Goal: Task Accomplishment & Management: Manage account settings

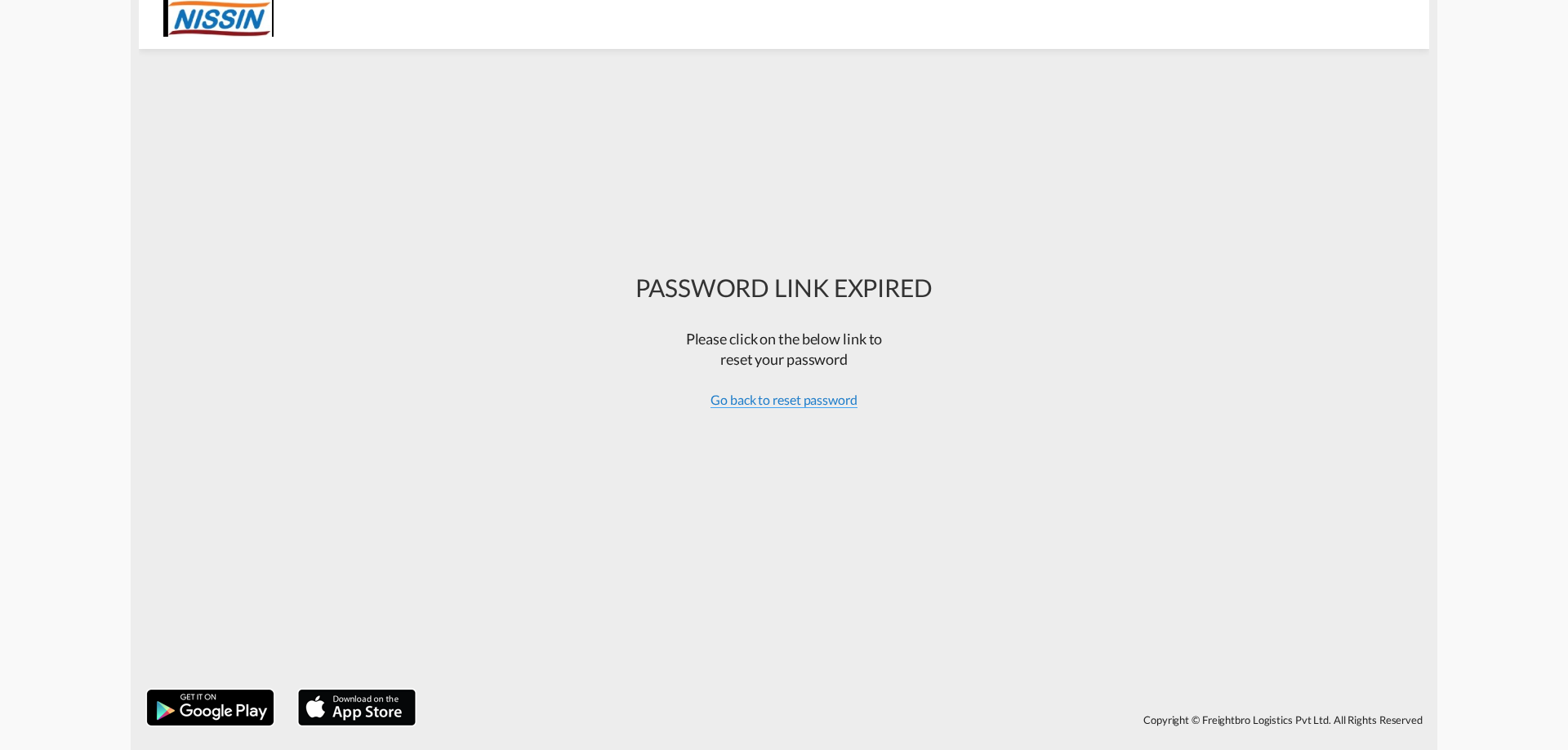
click at [774, 404] on span "Go back to reset password" at bounding box center [784, 400] width 147 height 16
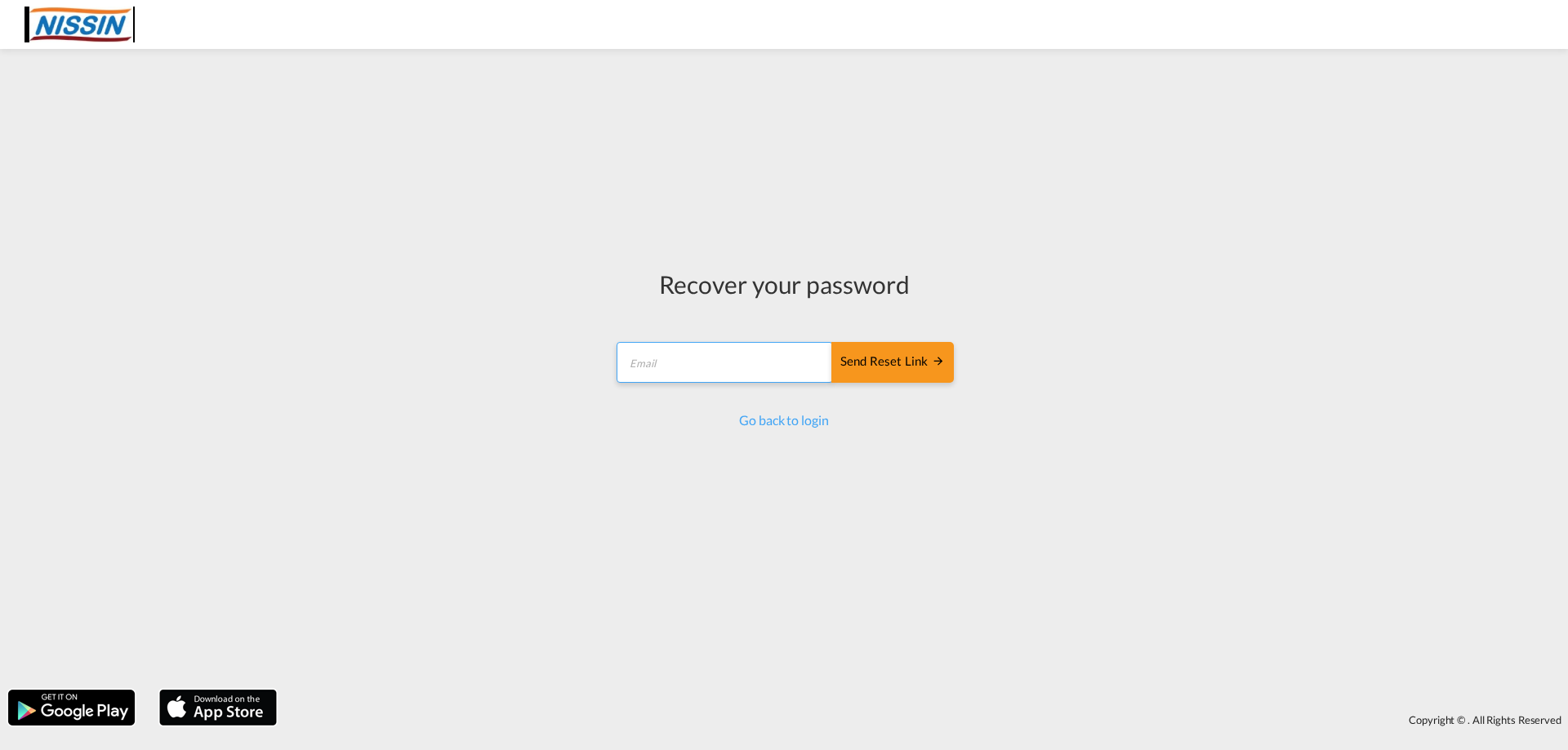
click at [686, 371] on input "email" at bounding box center [724, 362] width 217 height 40
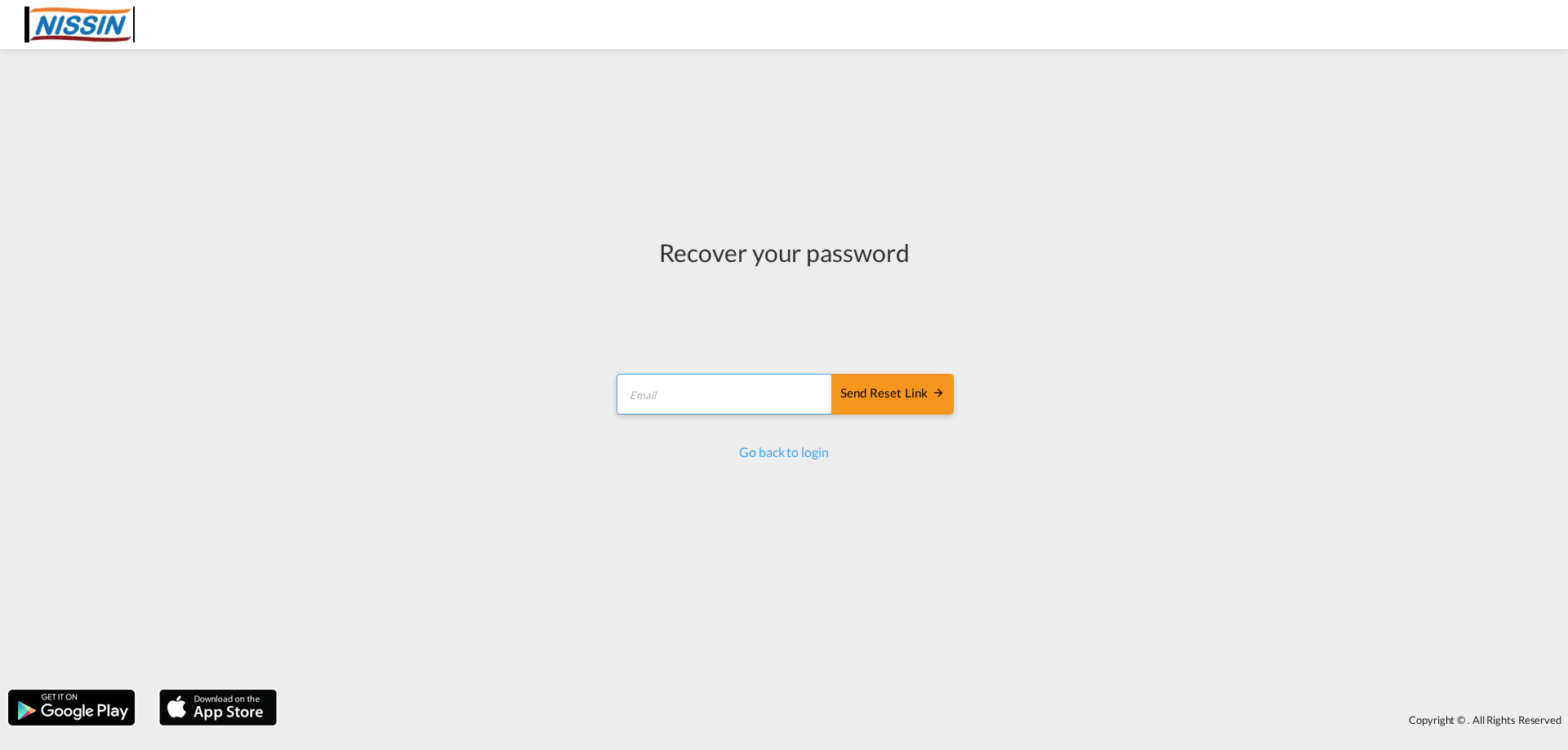
type input "[EMAIL_ADDRESS][DOMAIN_NAME]"
click at [883, 388] on div "Send reset link" at bounding box center [892, 393] width 104 height 19
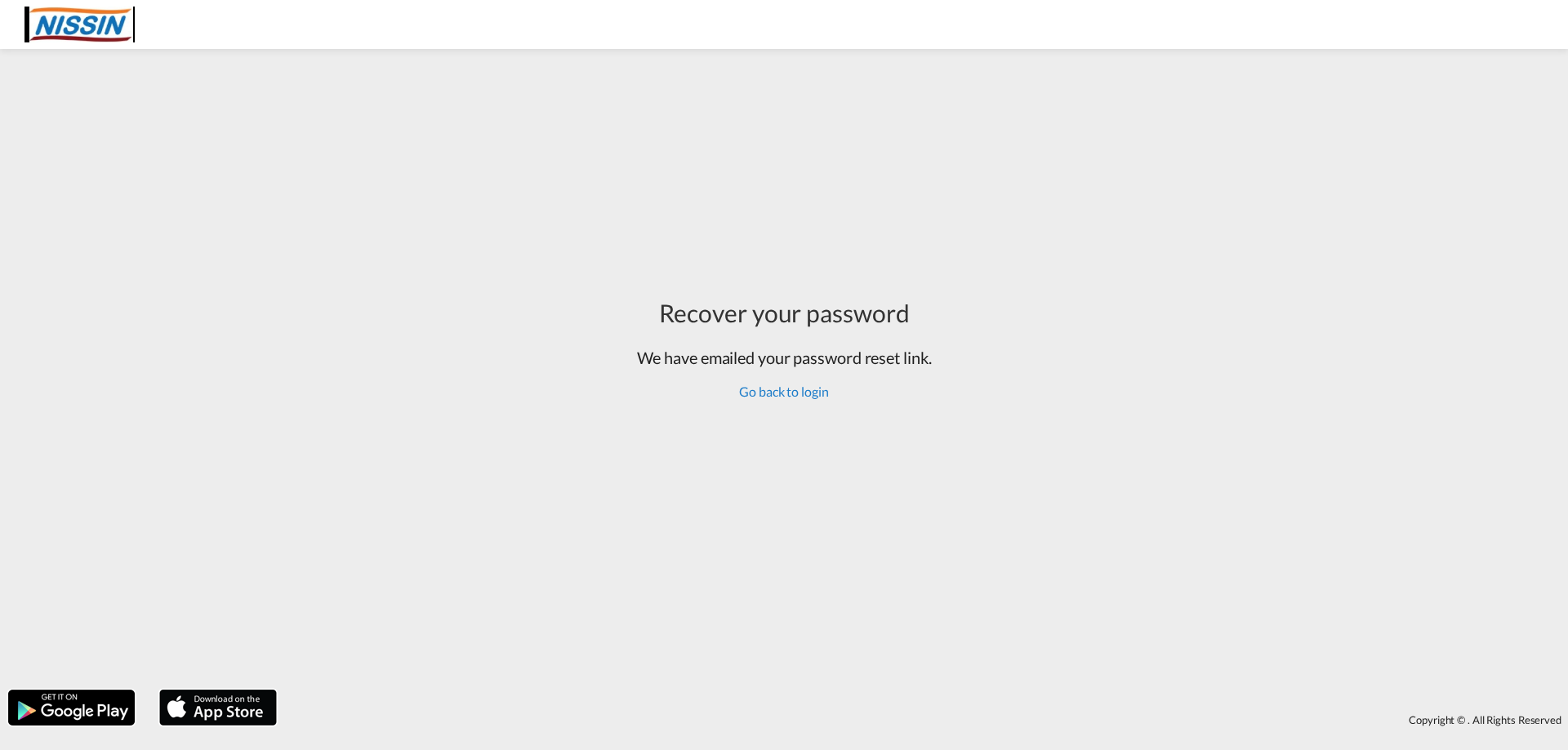
click at [788, 397] on link "Go back to login" at bounding box center [783, 391] width 89 height 15
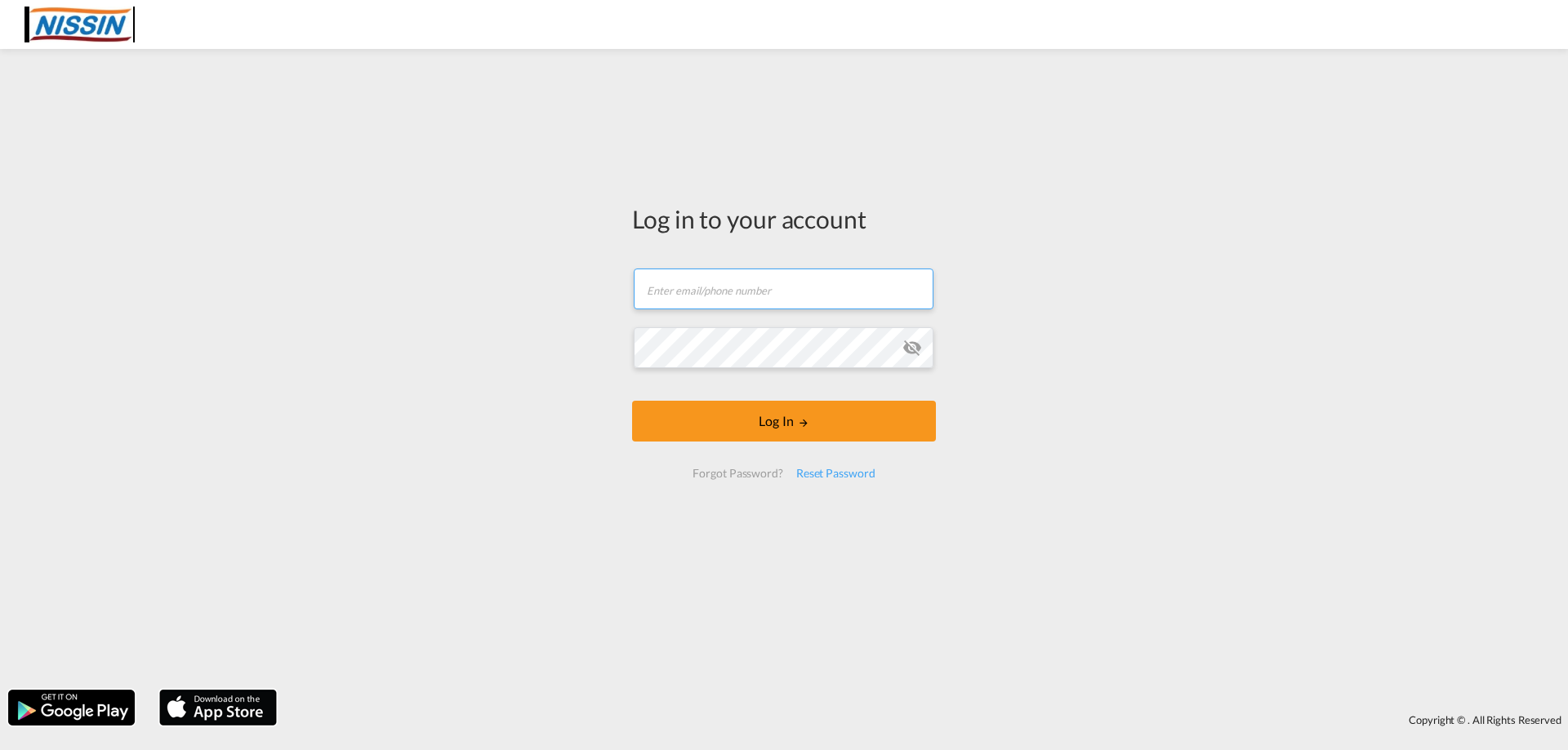
type input "[EMAIL_ADDRESS][DOMAIN_NAME]"
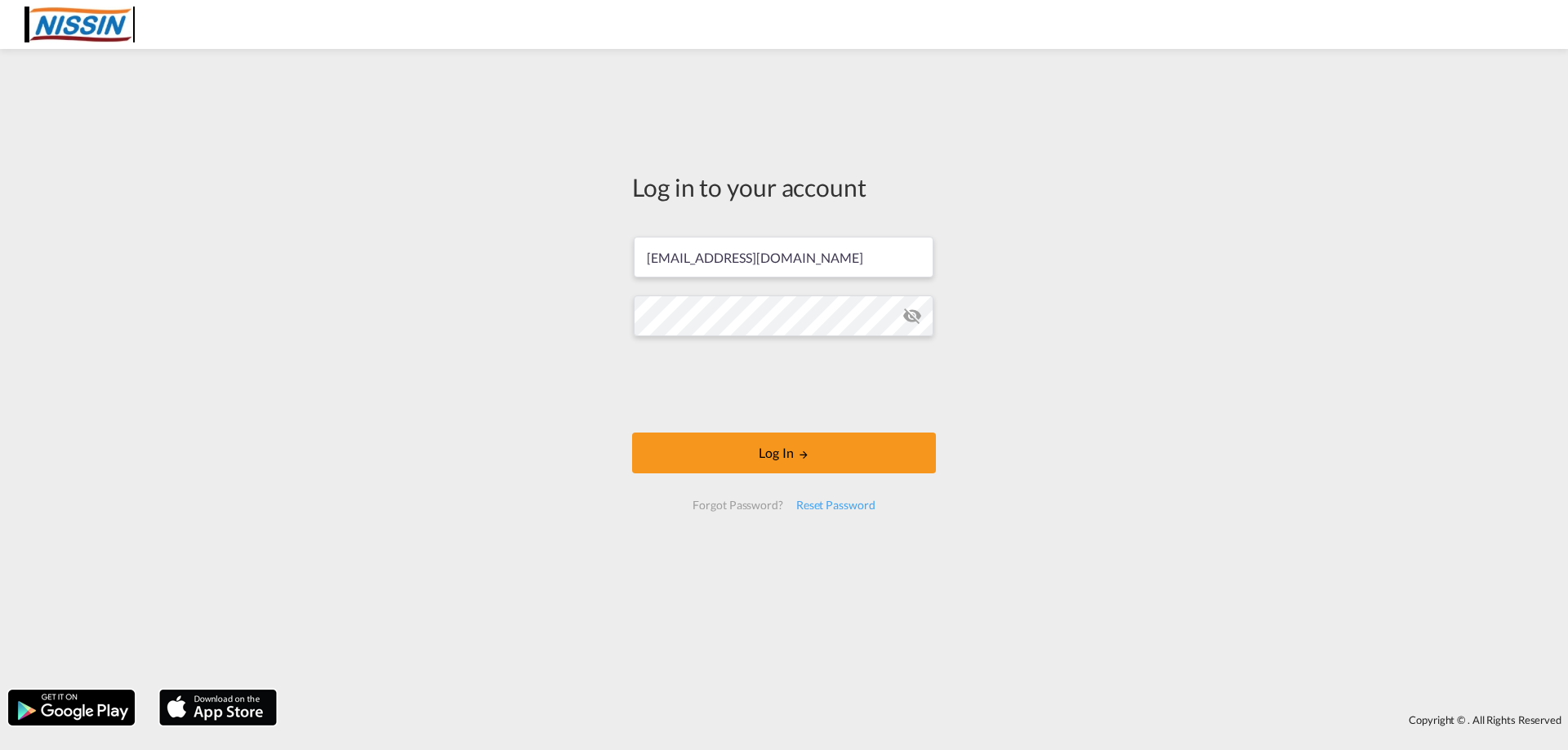
click at [914, 317] on md-icon "icon-eye-off" at bounding box center [912, 316] width 20 height 20
click at [536, 381] on div "Log in to your account snakanishi@nitusa.com Log In Forgot Password? Reset Pass…" at bounding box center [784, 369] width 1568 height 624
click at [775, 460] on button "Log In" at bounding box center [784, 453] width 304 height 40
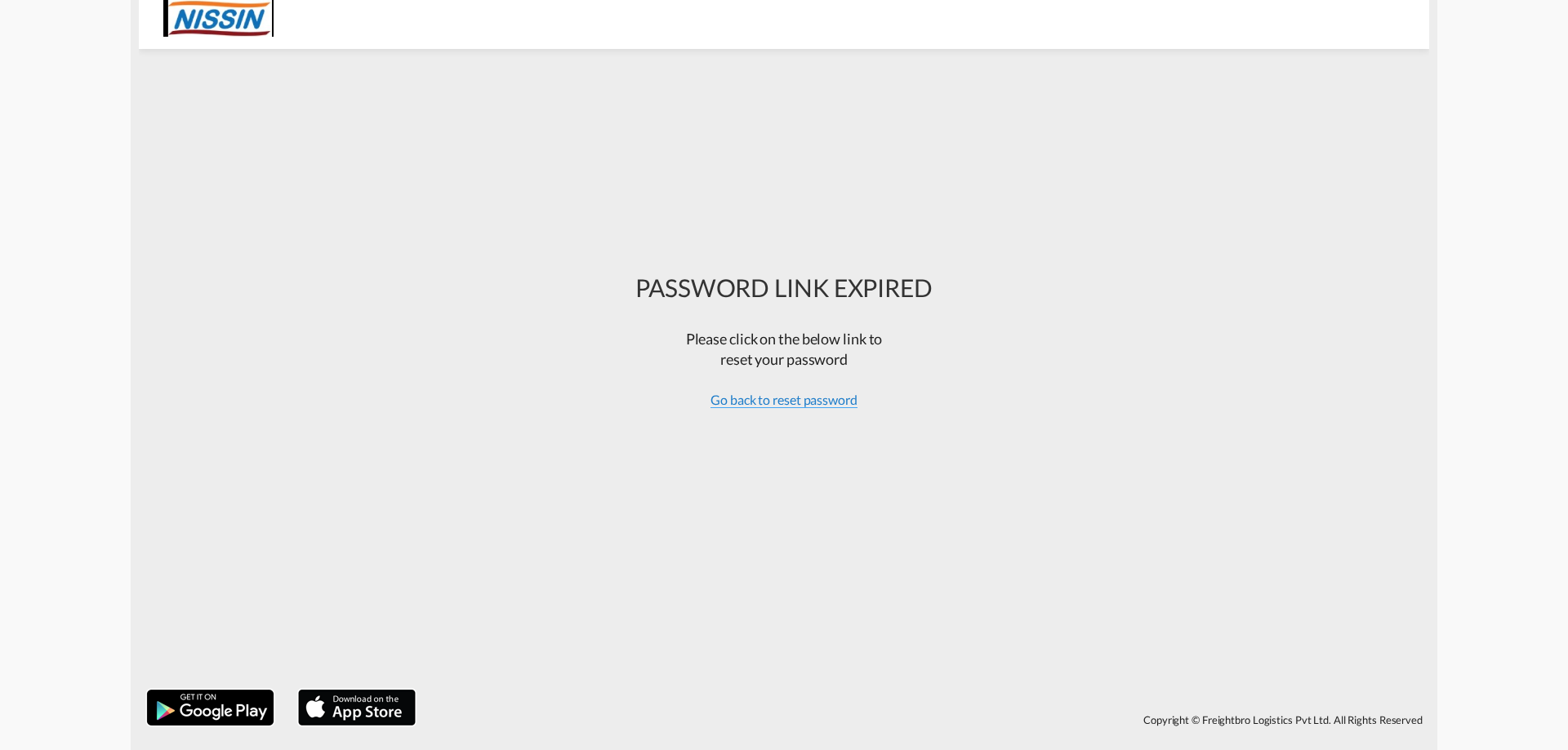
click at [802, 399] on span "Go back to reset password" at bounding box center [784, 400] width 147 height 16
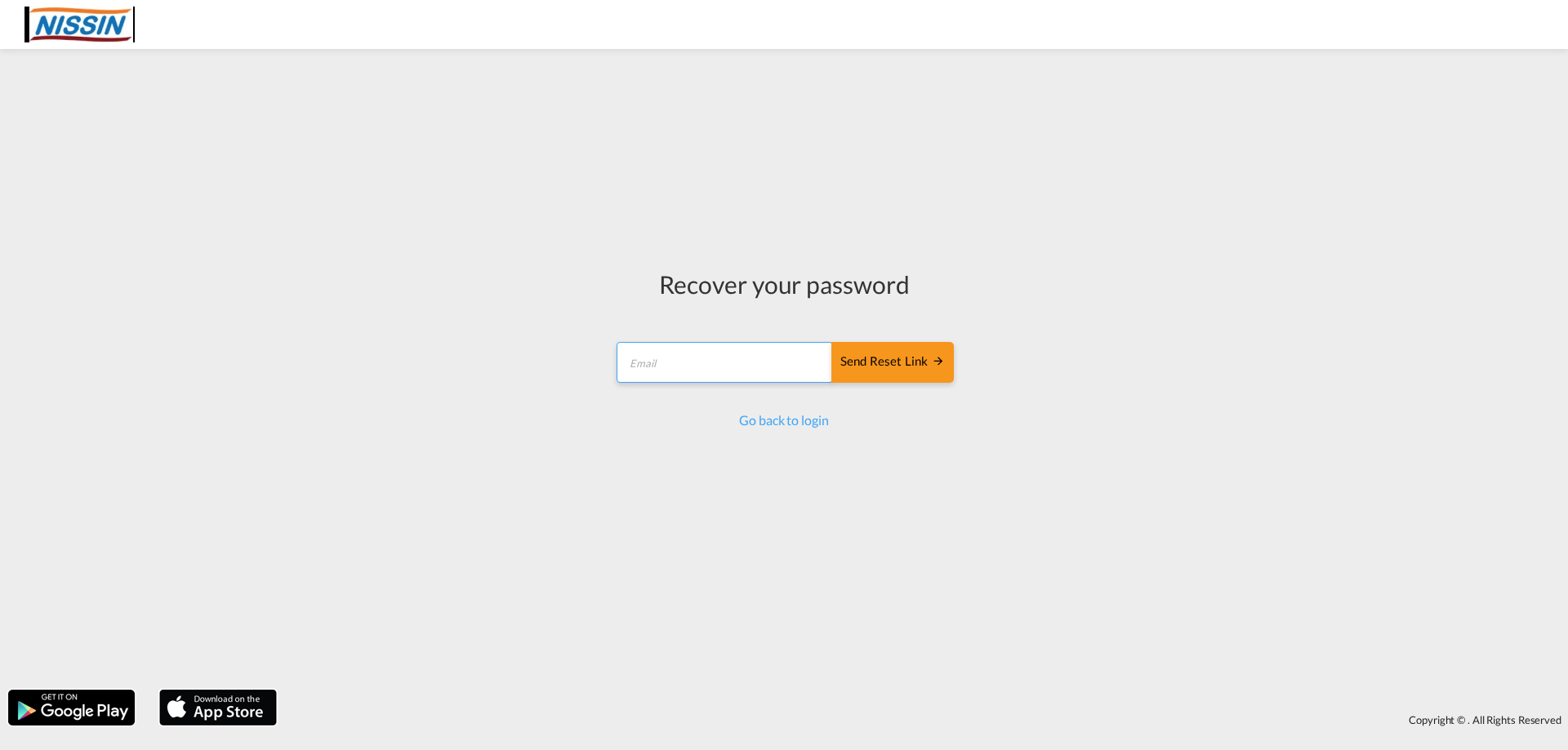
click at [693, 365] on input "email" at bounding box center [724, 362] width 217 height 40
type input "[EMAIL_ADDRESS][DOMAIN_NAME]"
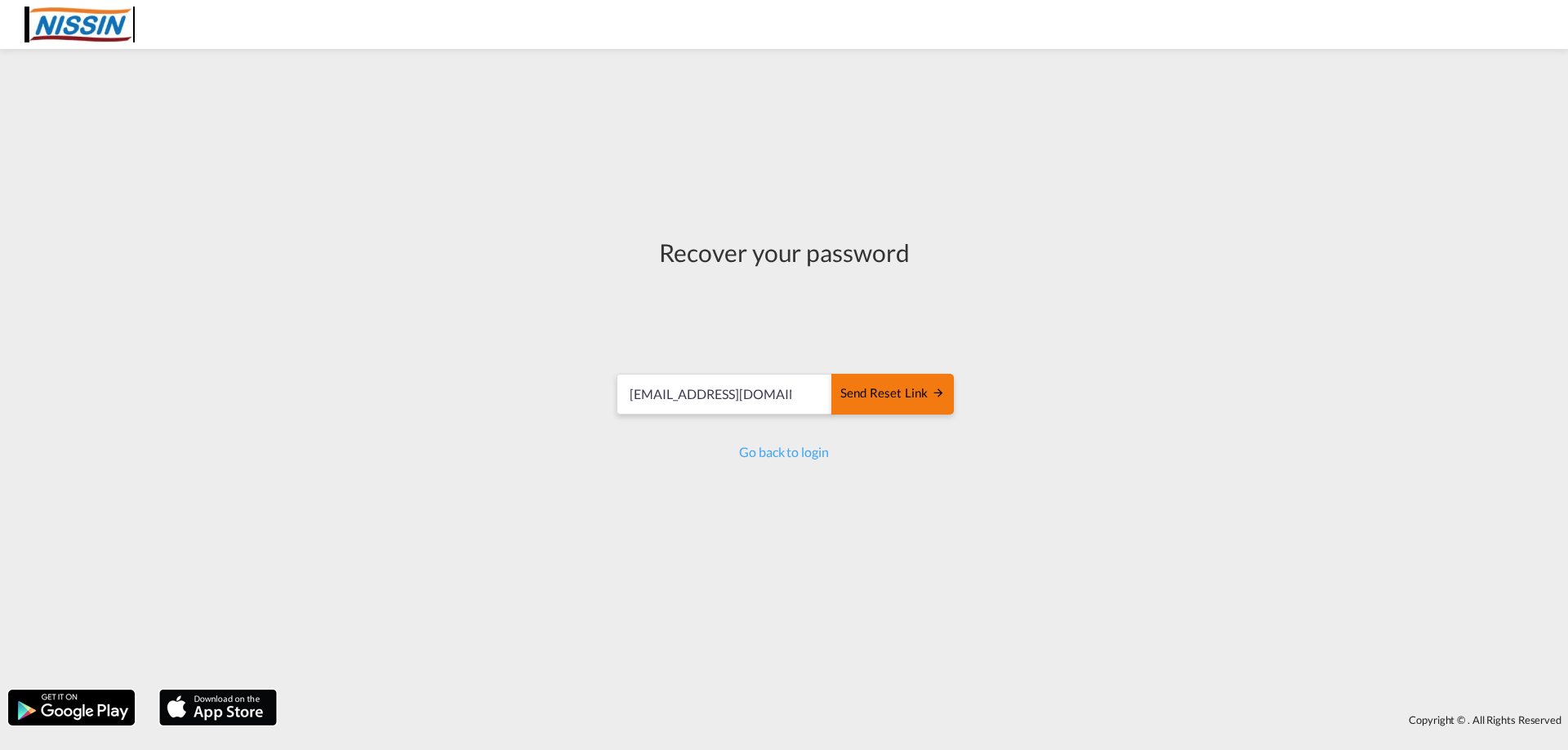
click at [876, 394] on div "Send reset link" at bounding box center [892, 393] width 104 height 19
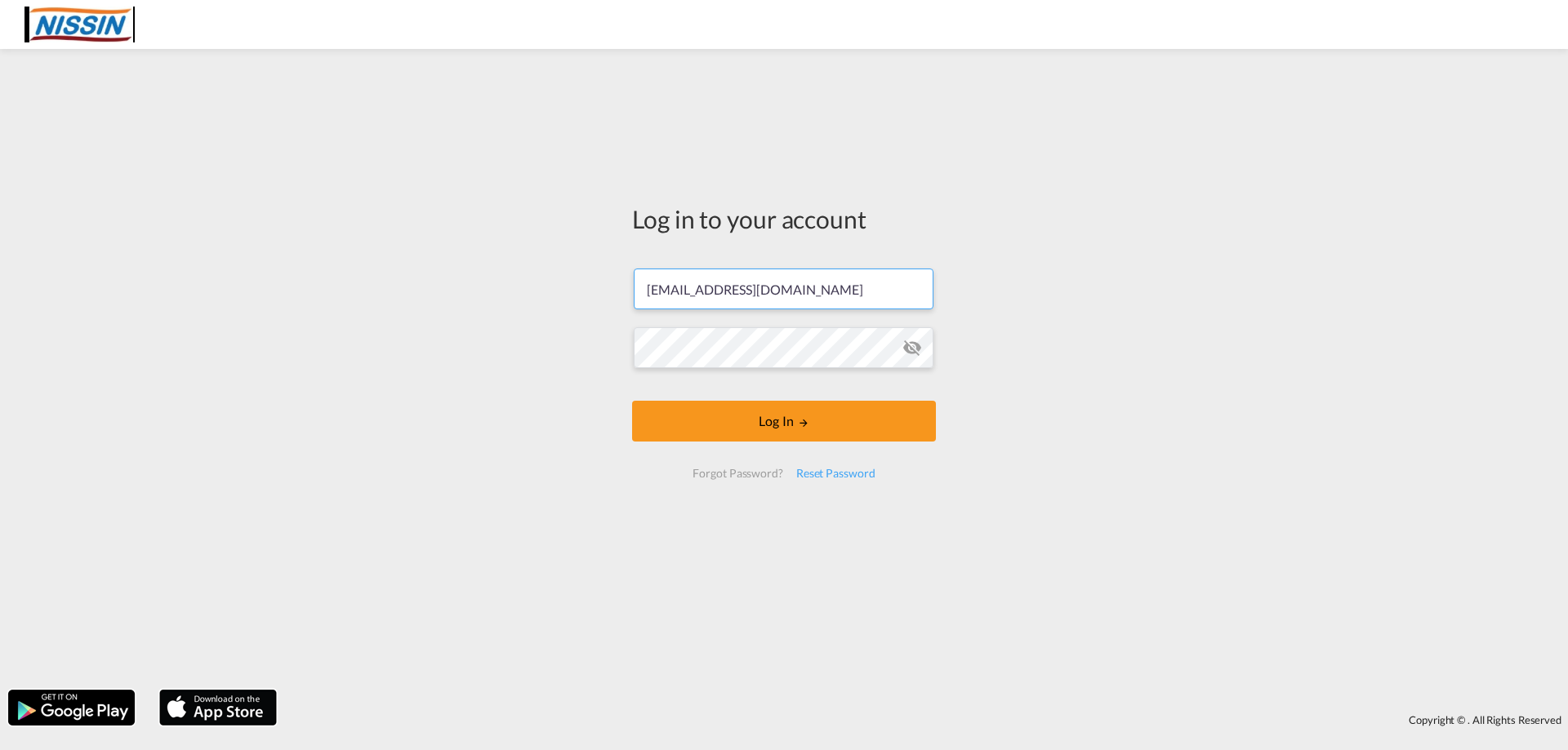
click at [584, 367] on div "Log in to your account [EMAIL_ADDRESS][DOMAIN_NAME] Log In Forgot Password? Res…" at bounding box center [784, 369] width 1568 height 624
paste input "Nissin123!"
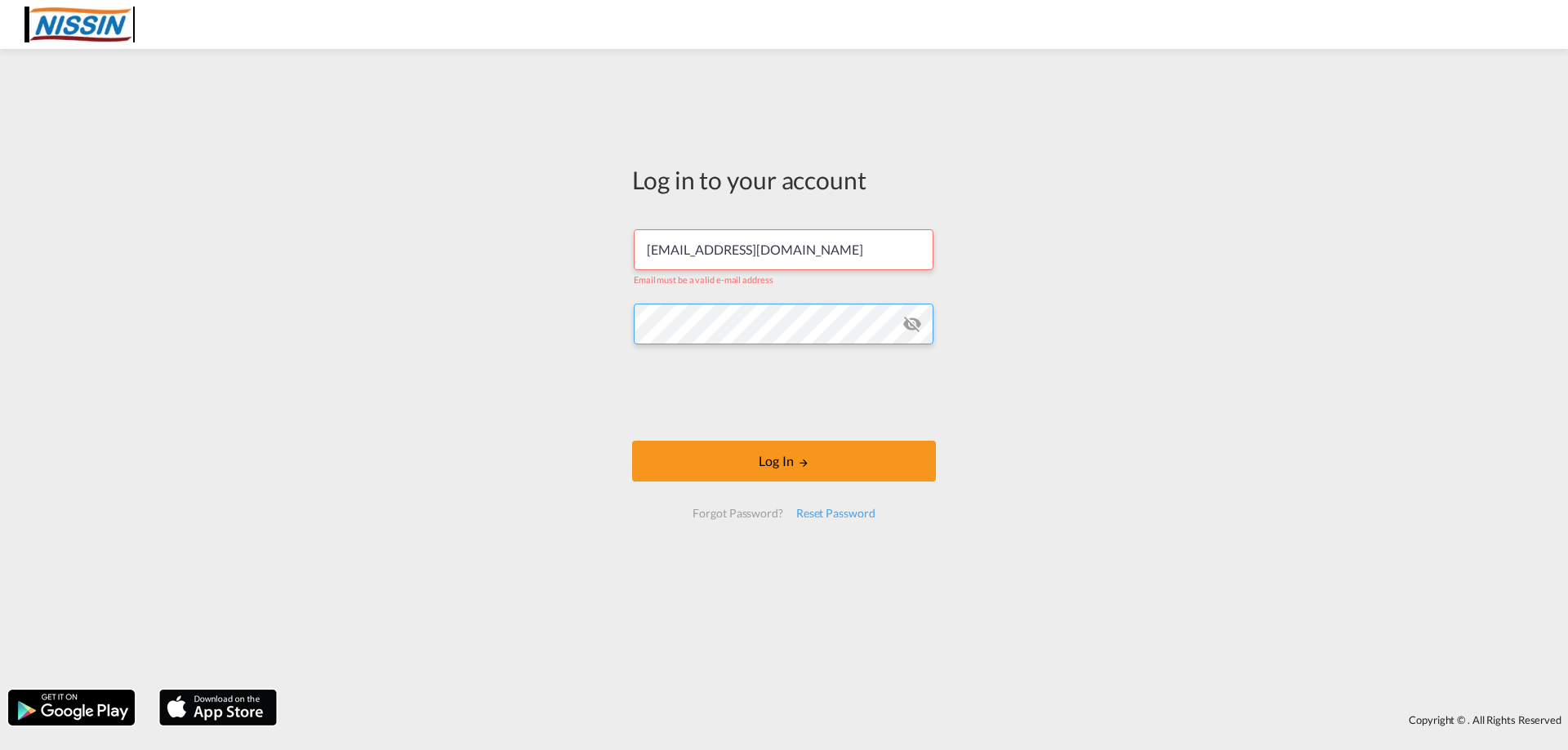
click at [538, 336] on div "Log in to your account [EMAIL_ADDRESS][DOMAIN_NAME] Email must be a valid e-mai…" at bounding box center [784, 369] width 1568 height 624
click at [728, 462] on button "Log In" at bounding box center [784, 461] width 304 height 40
drag, startPoint x: 704, startPoint y: 252, endPoint x: 539, endPoint y: 253, distance: 165.0
click at [539, 252] on div "Log in to your account [EMAIL_ADDRESS][DOMAIN_NAME] Email must be a valid e-mai…" at bounding box center [784, 369] width 1568 height 624
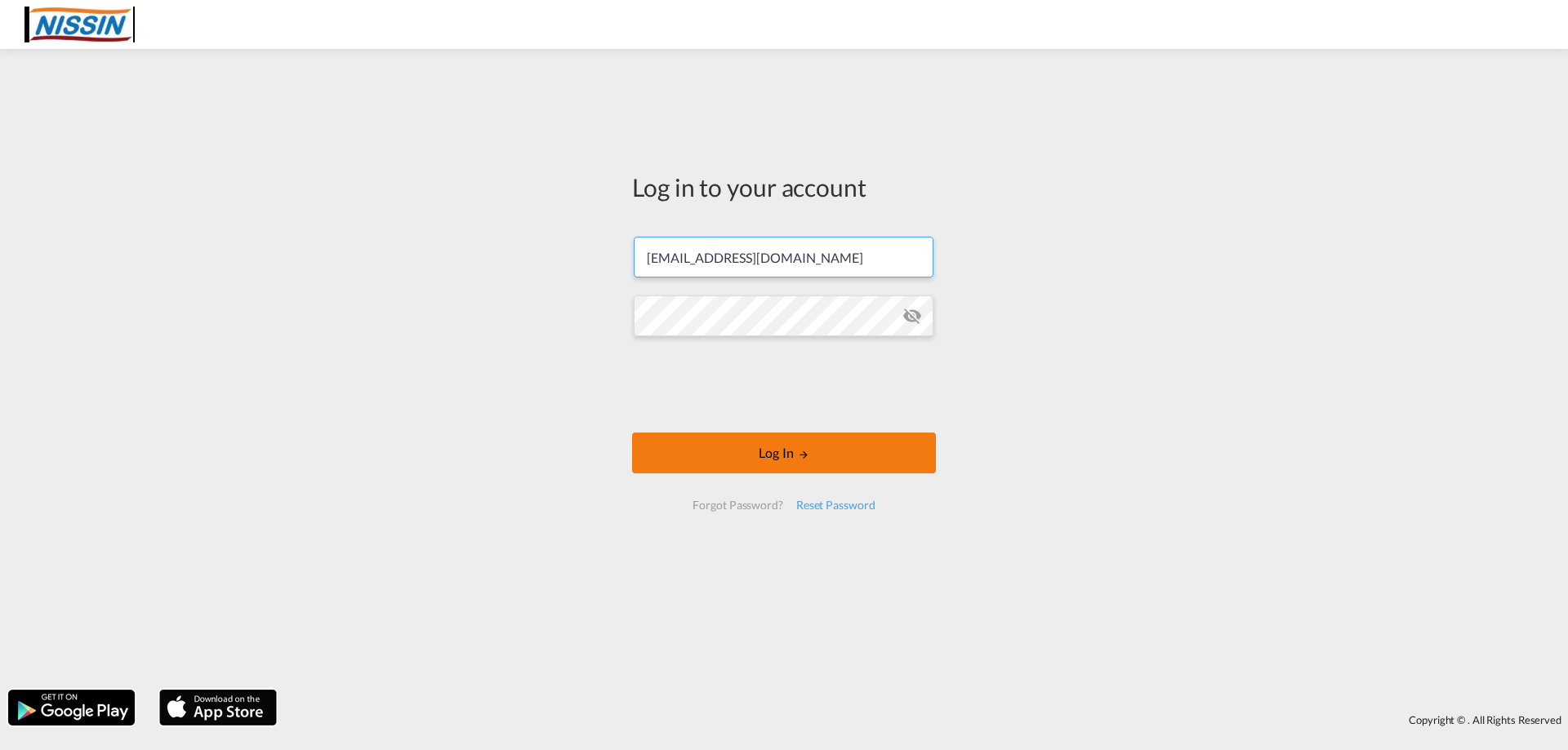
type input "[EMAIL_ADDRESS][DOMAIN_NAME]"
click at [777, 466] on button "Log In" at bounding box center [784, 453] width 304 height 40
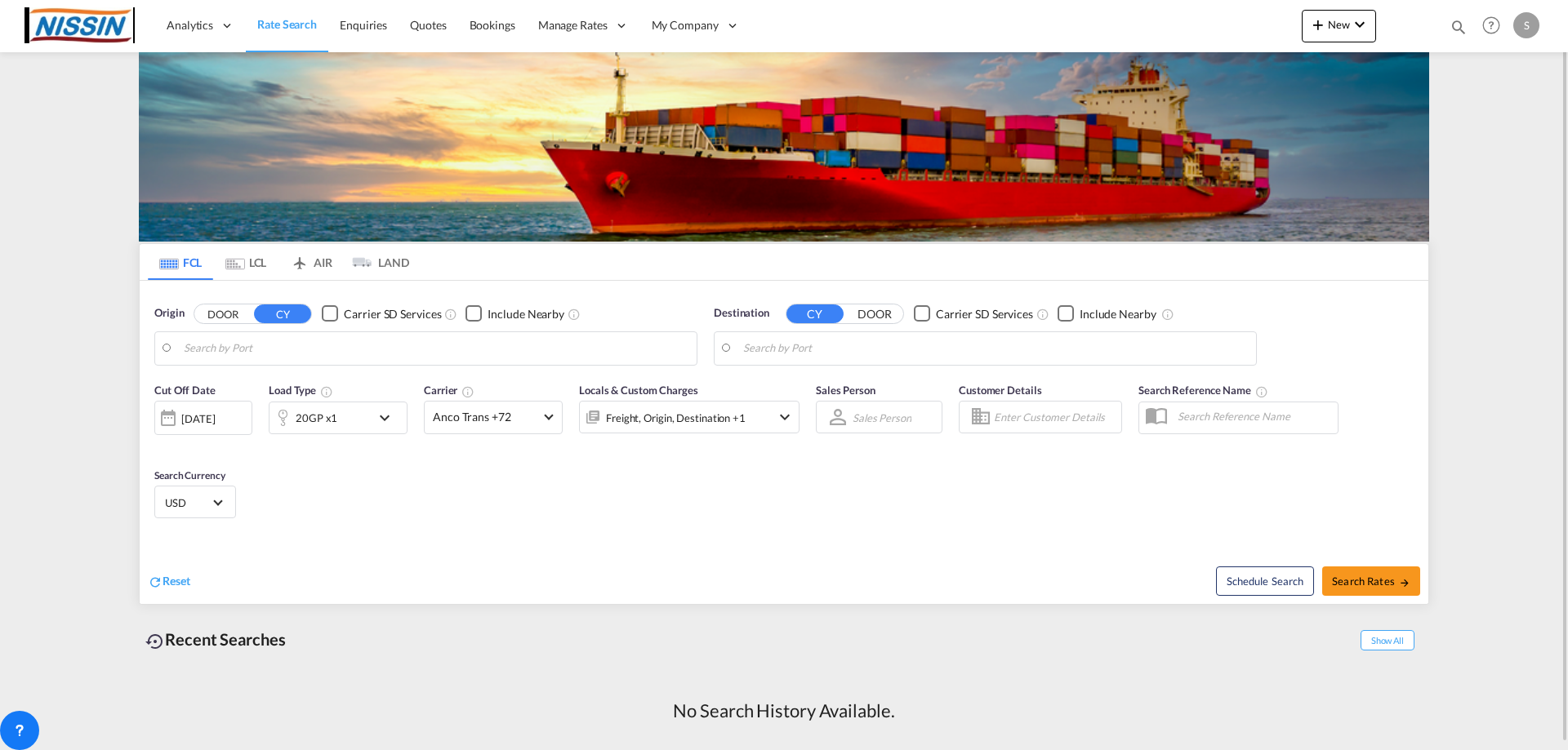
click at [1528, 27] on div "S" at bounding box center [1526, 25] width 26 height 26
click at [1518, 75] on button "My Profile" at bounding box center [1508, 72] width 106 height 32
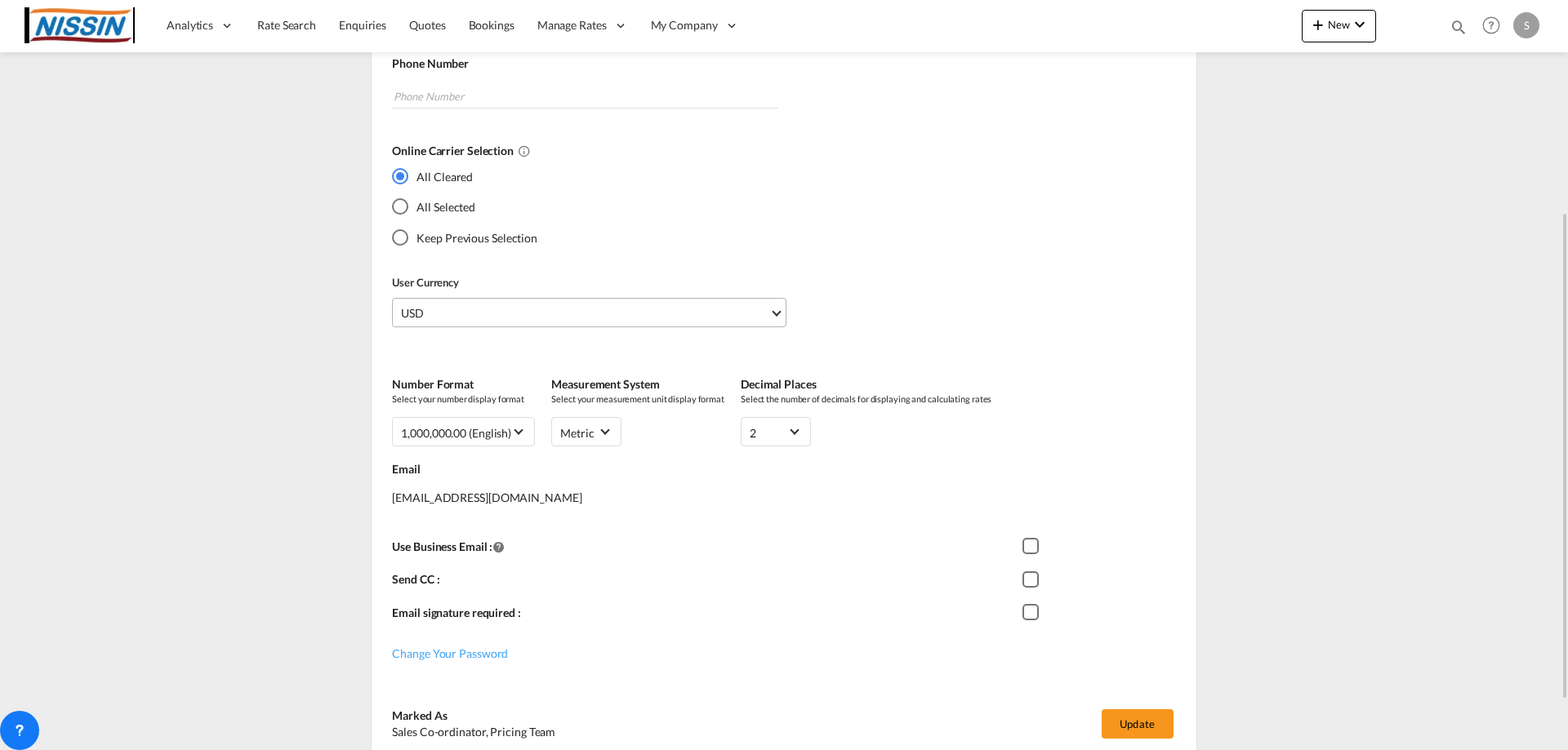
scroll to position [401, 0]
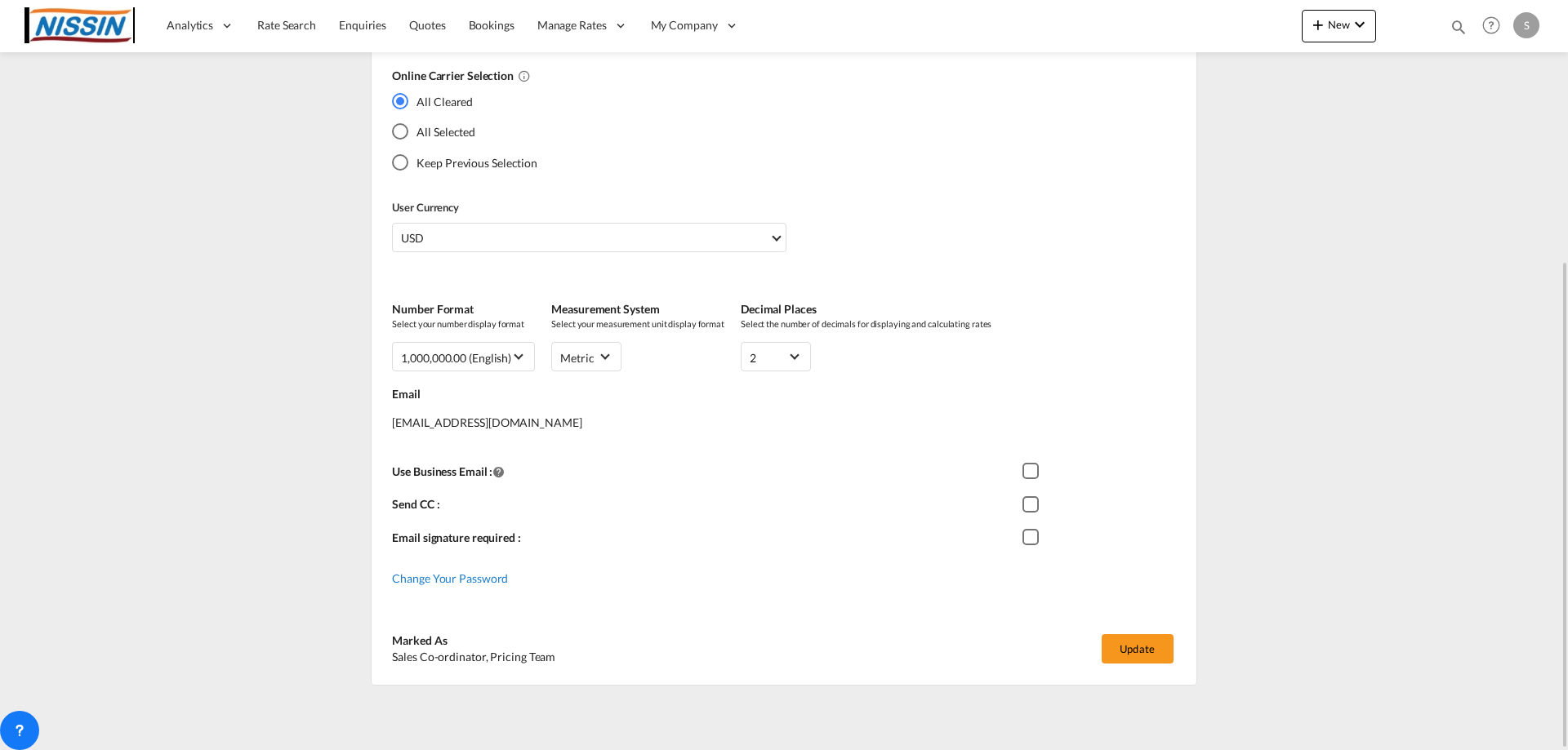
click at [474, 578] on span "Change Your Password" at bounding box center [449, 578] width 116 height 13
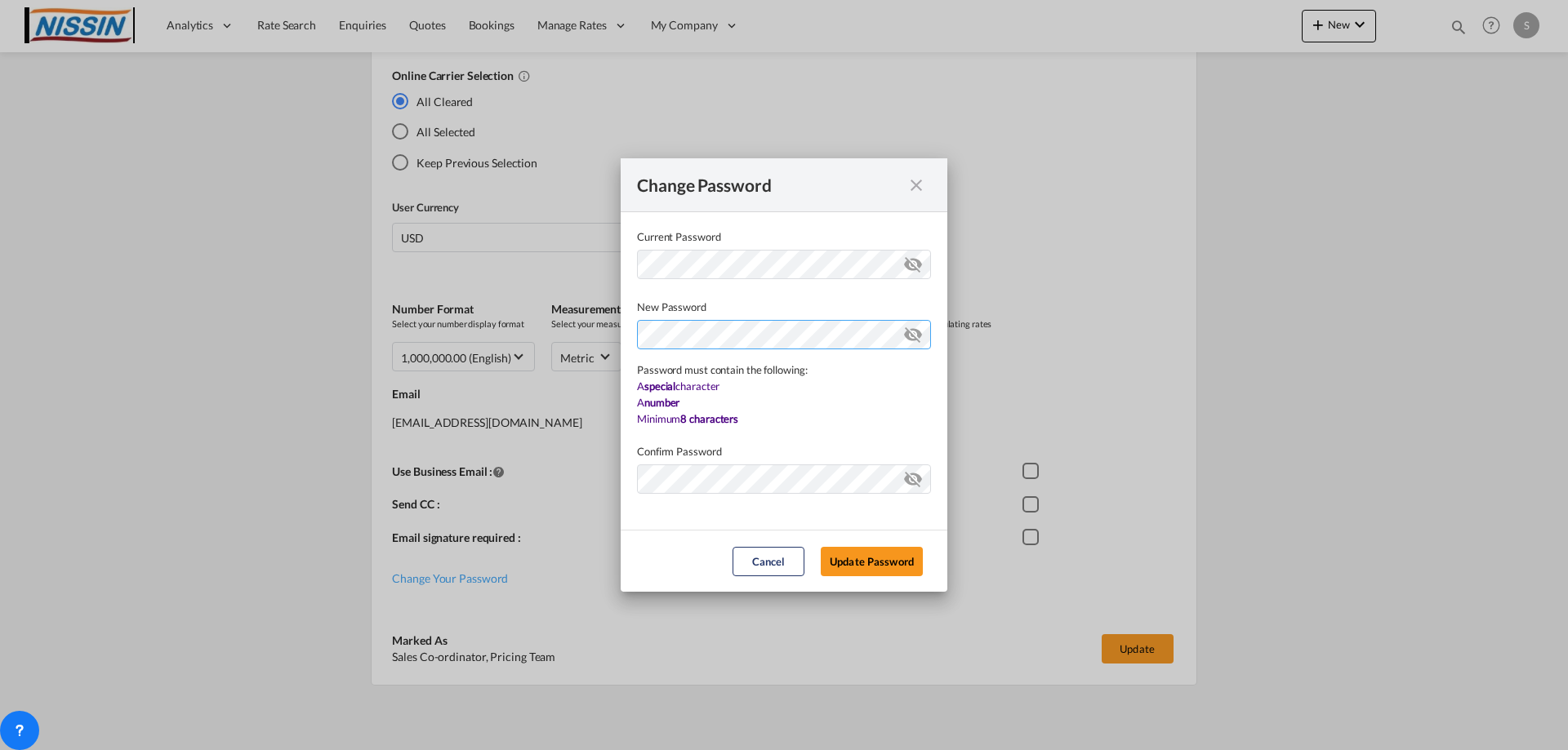
click at [695, 375] on div "Password must contain the following: A special character A number Minimum 8 cha…" at bounding box center [784, 371] width 294 height 112
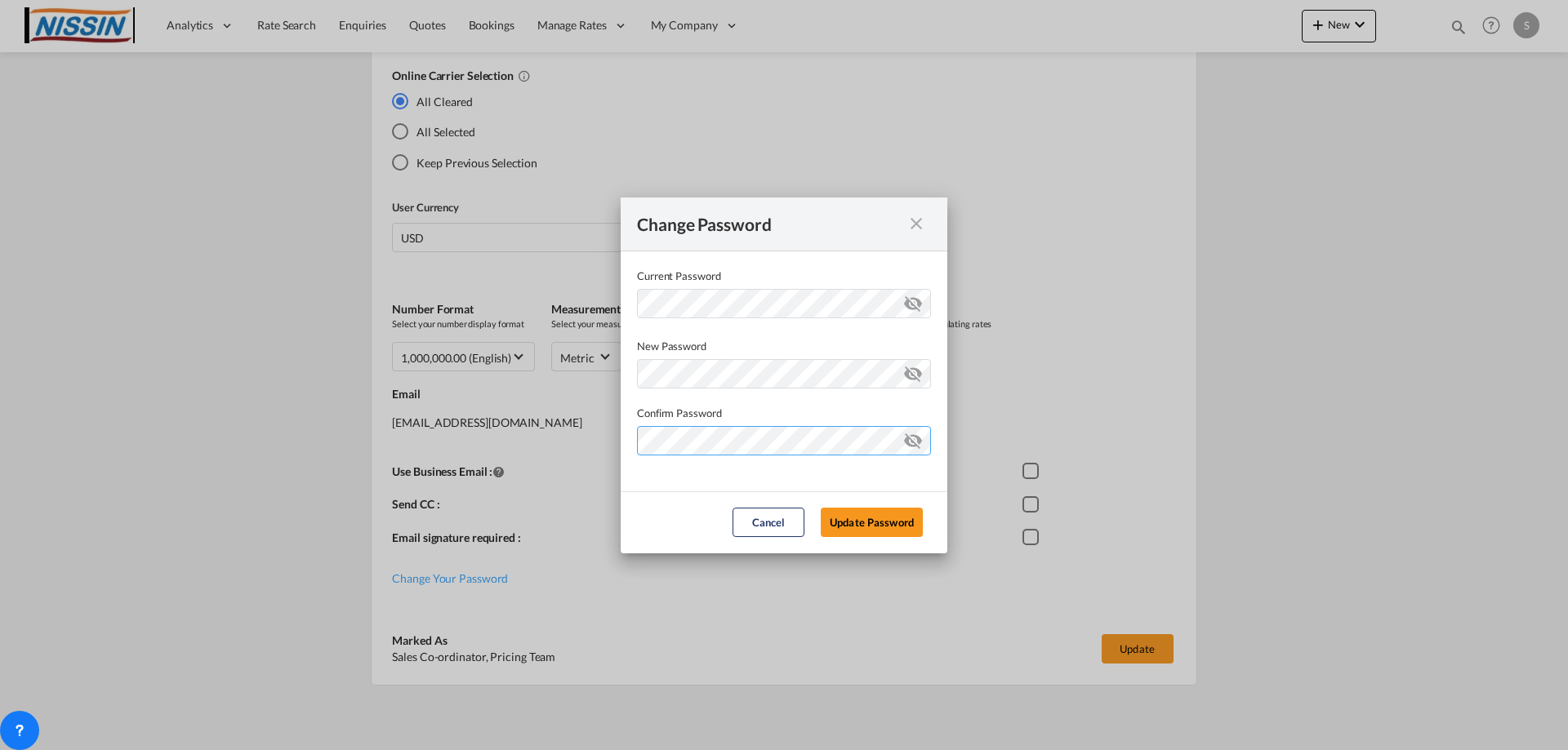
click at [820, 507] on button "Update Password" at bounding box center [872, 522] width 102 height 30
click at [900, 524] on button "Update Password" at bounding box center [872, 522] width 102 height 30
click at [436, 443] on div "Change Password Current Password New Password Password must contain the followi…" at bounding box center [784, 375] width 1568 height 750
click at [820, 507] on button "Update Password" at bounding box center [872, 522] width 102 height 30
click at [915, 372] on md-icon "icon-eye-off" at bounding box center [913, 371] width 20 height 20
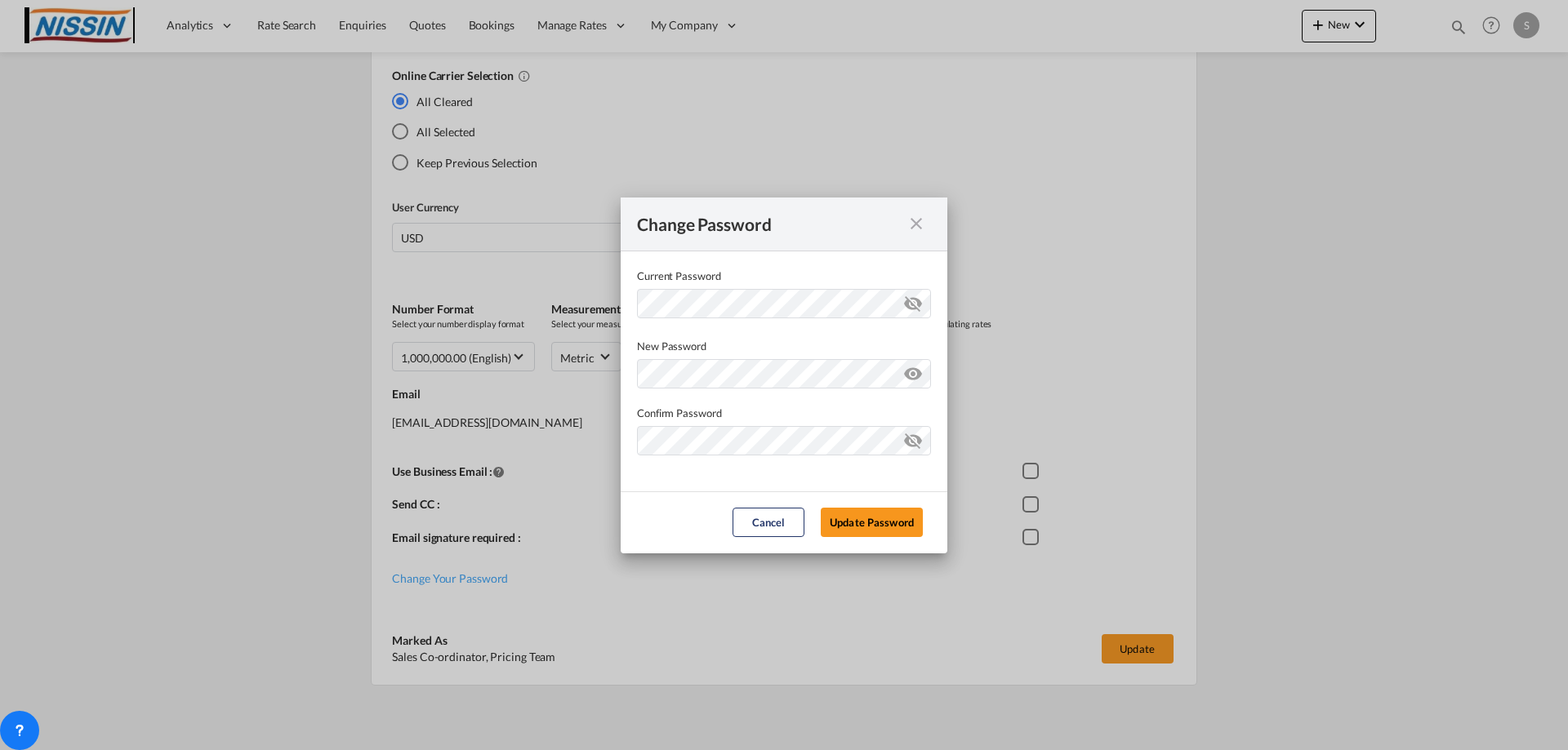
click at [918, 439] on md-icon "icon-eye-off" at bounding box center [913, 437] width 20 height 20
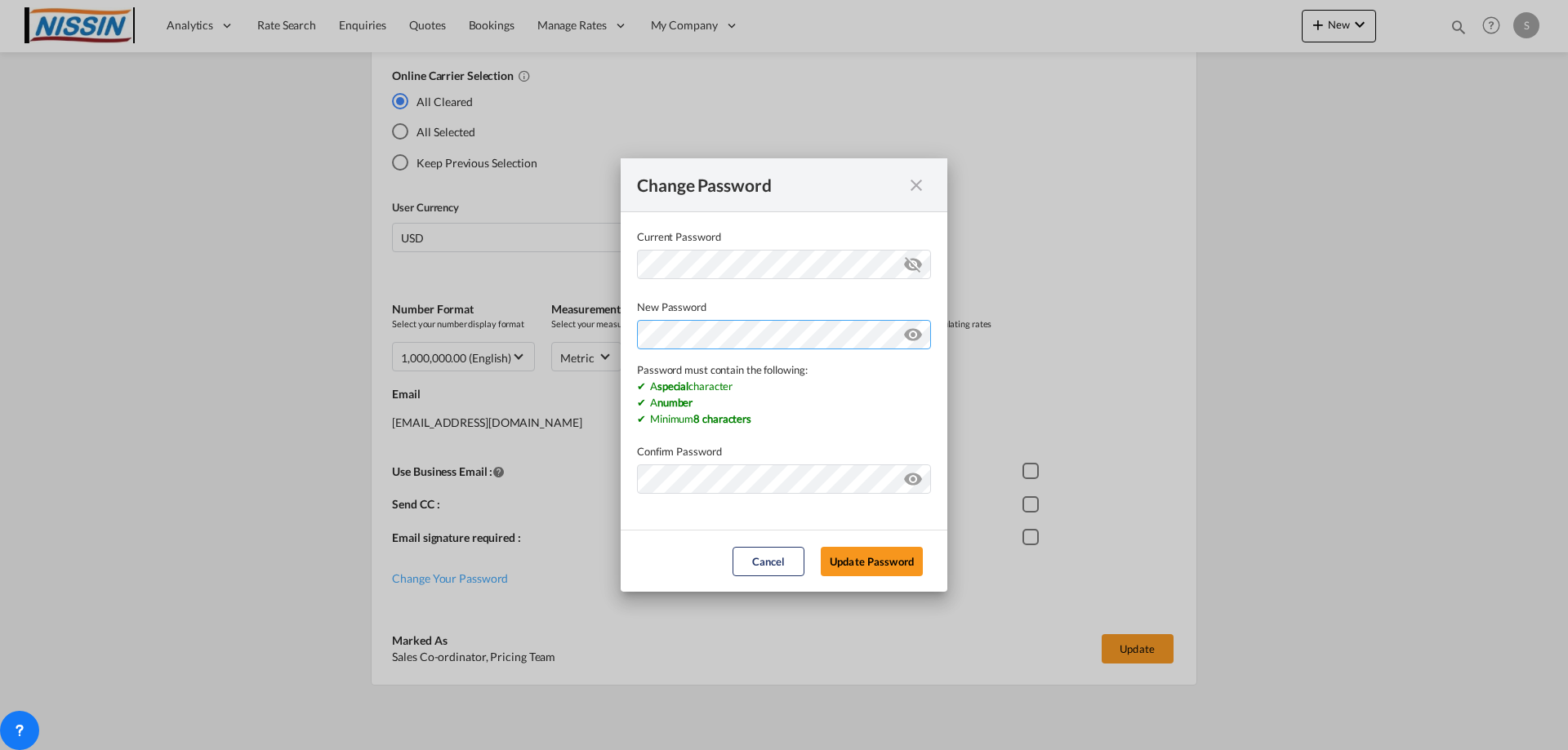
click at [693, 375] on div "Password must contain the following: A special character A number Minimum 8 cha…" at bounding box center [784, 371] width 294 height 112
click at [873, 561] on div "Change Password Current Password New Password Password must contain the followi…" at bounding box center [784, 375] width 1568 height 750
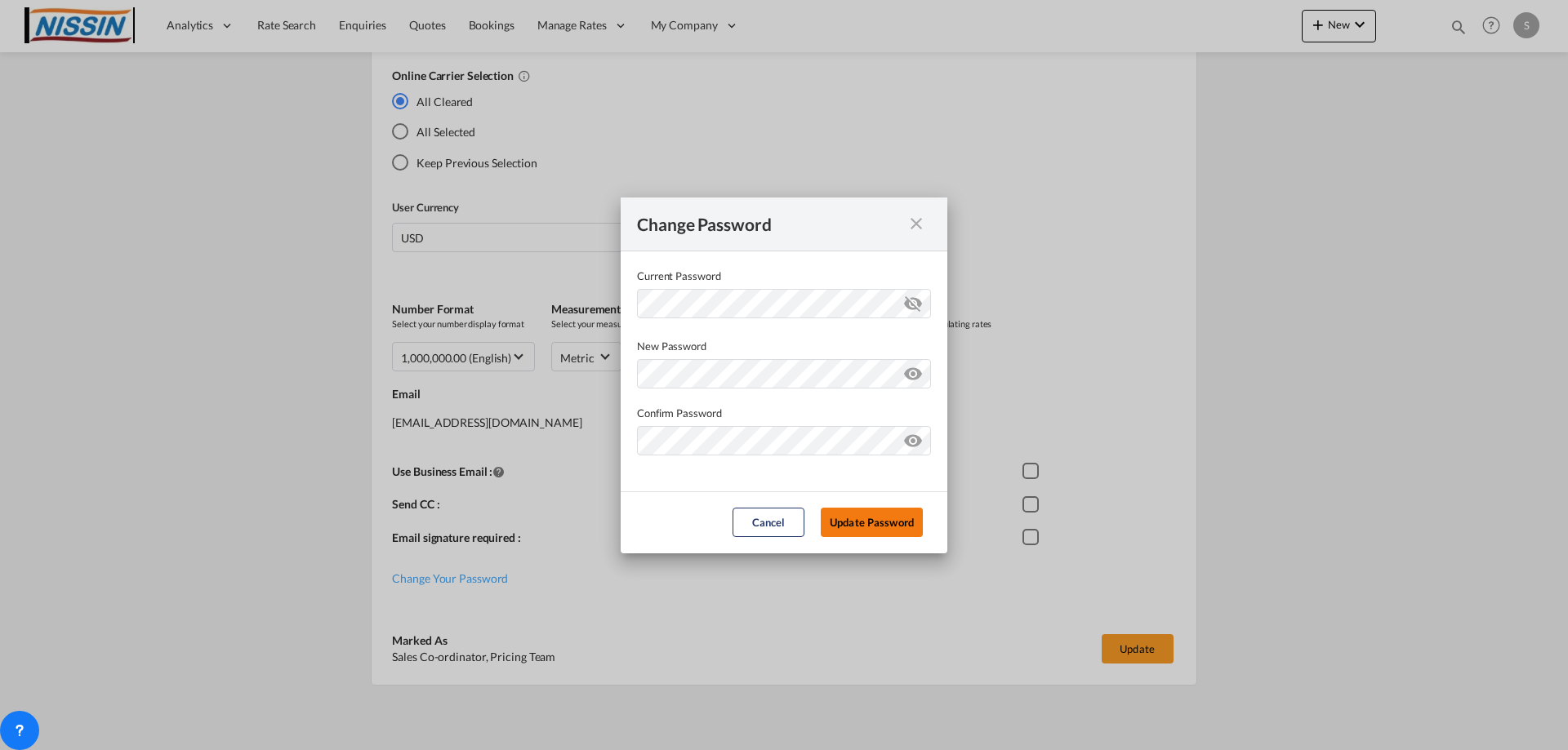
click at [853, 521] on button "Update Password" at bounding box center [872, 522] width 102 height 30
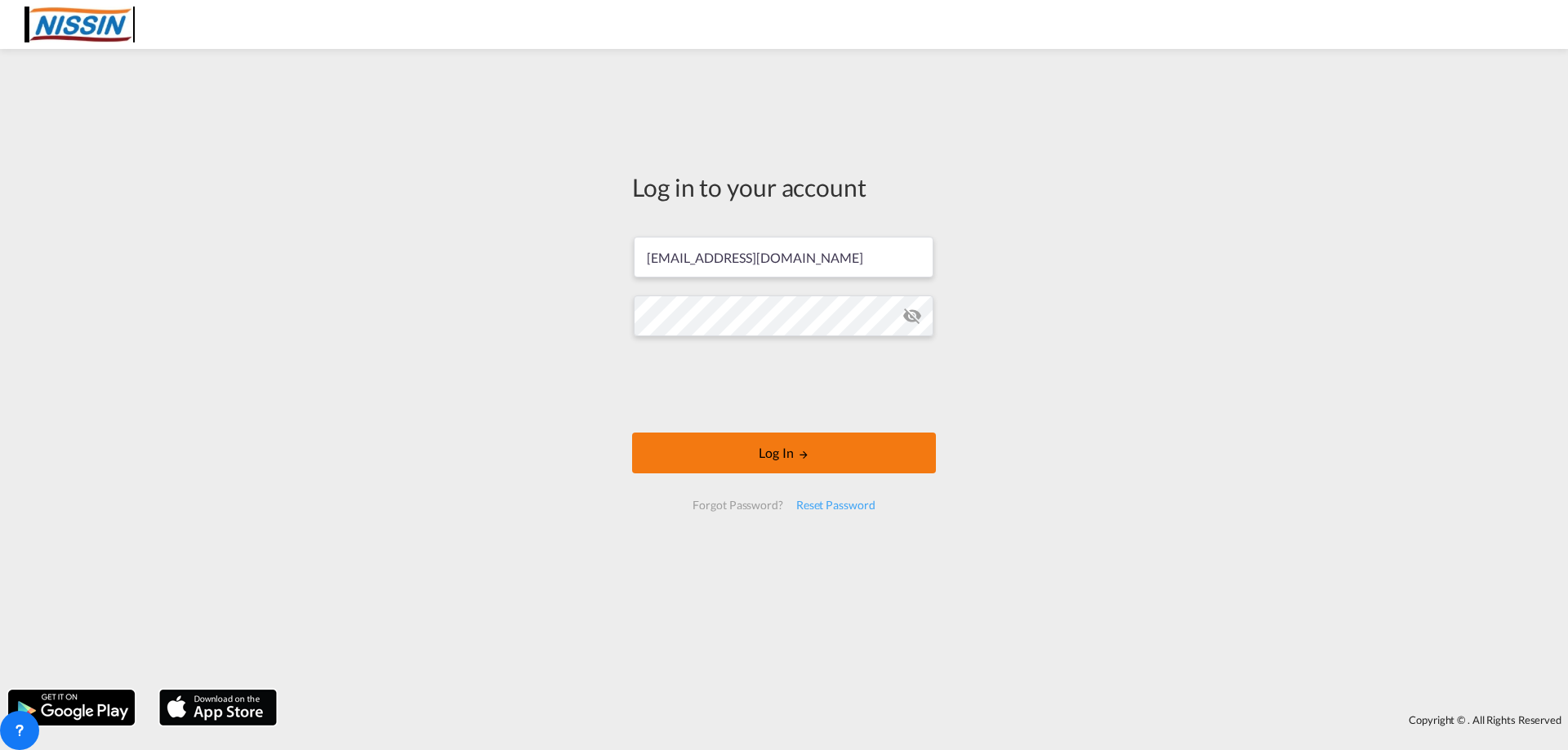
click at [680, 457] on button "Log In" at bounding box center [784, 453] width 304 height 40
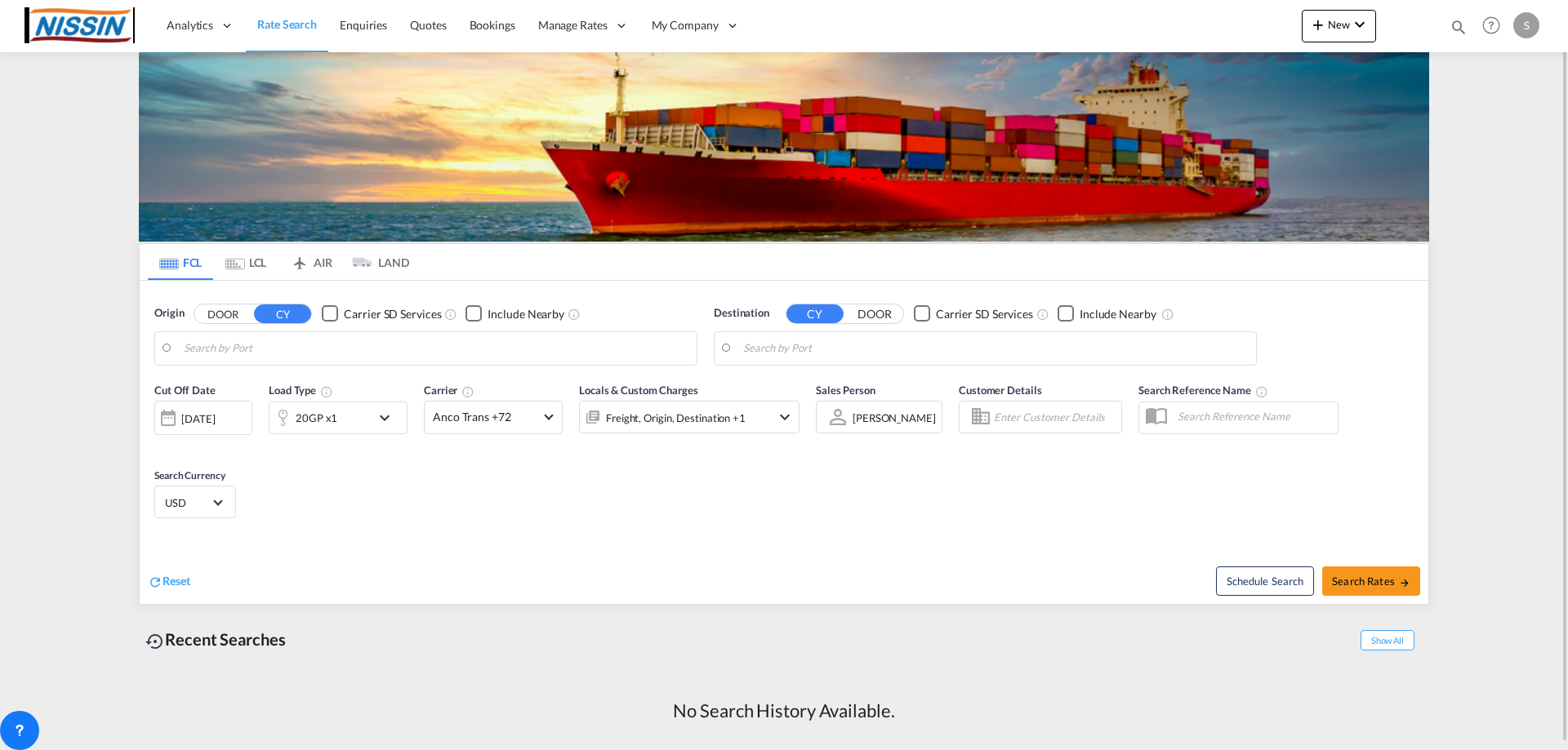
click at [359, 456] on div "Cut Off Date 03 Sep 2025 03/09/2025 Load Type 20GP x1 Carrier Anco Trans +72 On…" at bounding box center [477, 416] width 661 height 85
